Goal: Go to known website: Access a specific website the user already knows

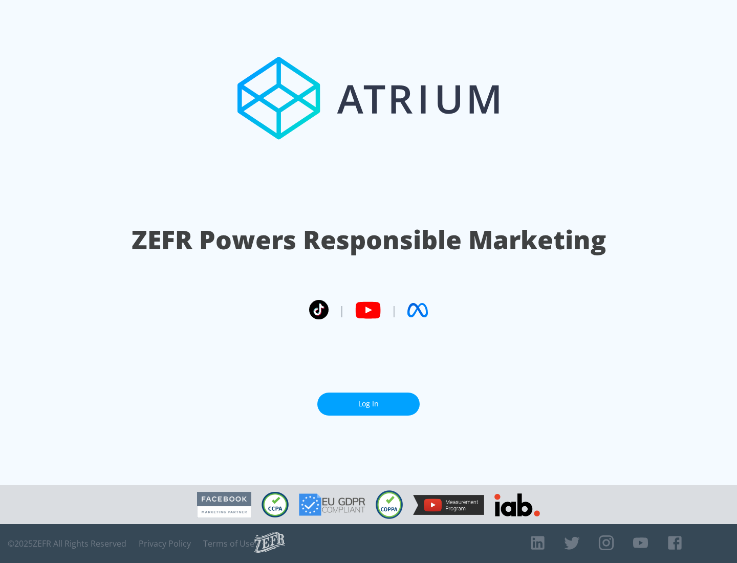
click at [368, 404] on link "Log In" at bounding box center [368, 403] width 102 height 23
